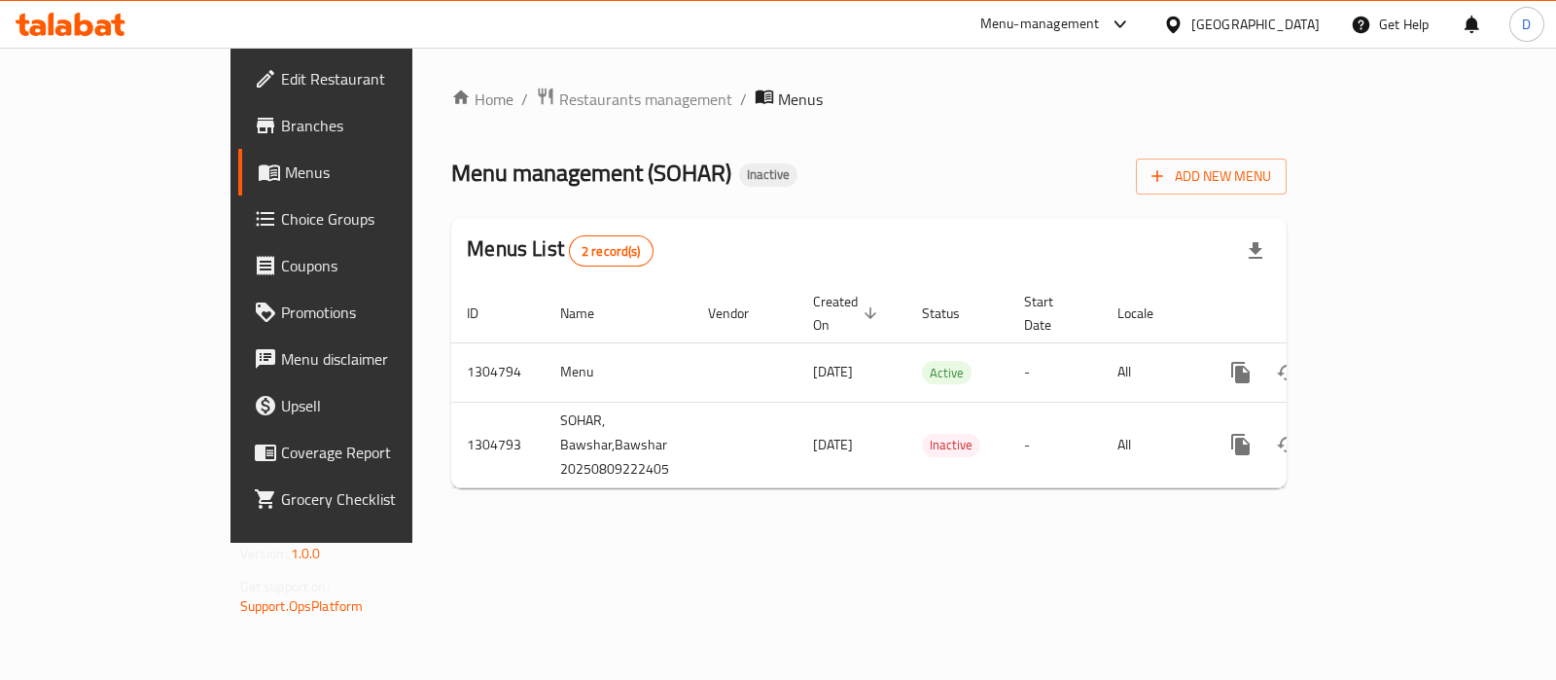
click at [55, 19] on icon at bounding box center [71, 24] width 110 height 23
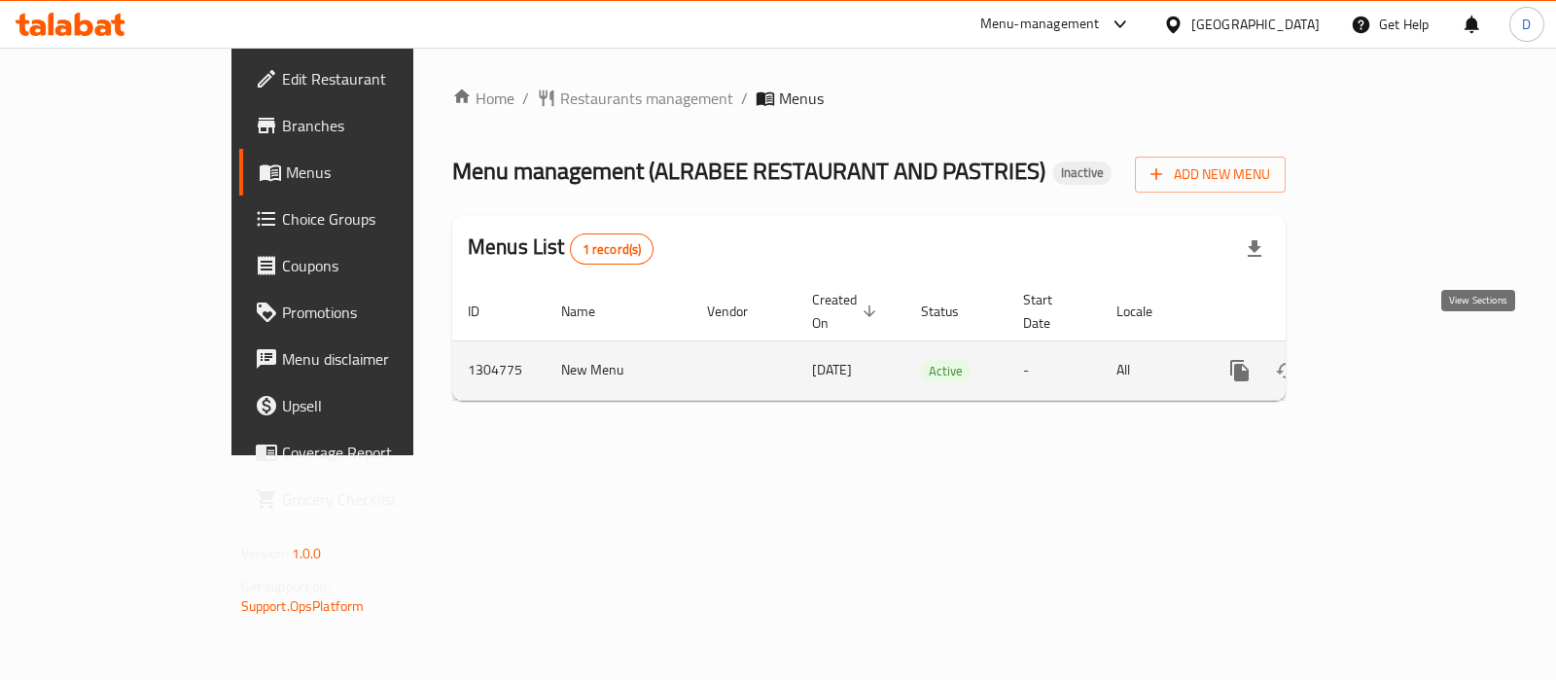
click at [1392, 359] on icon "enhanced table" at bounding box center [1380, 370] width 23 height 23
